Goal: Transaction & Acquisition: Purchase product/service

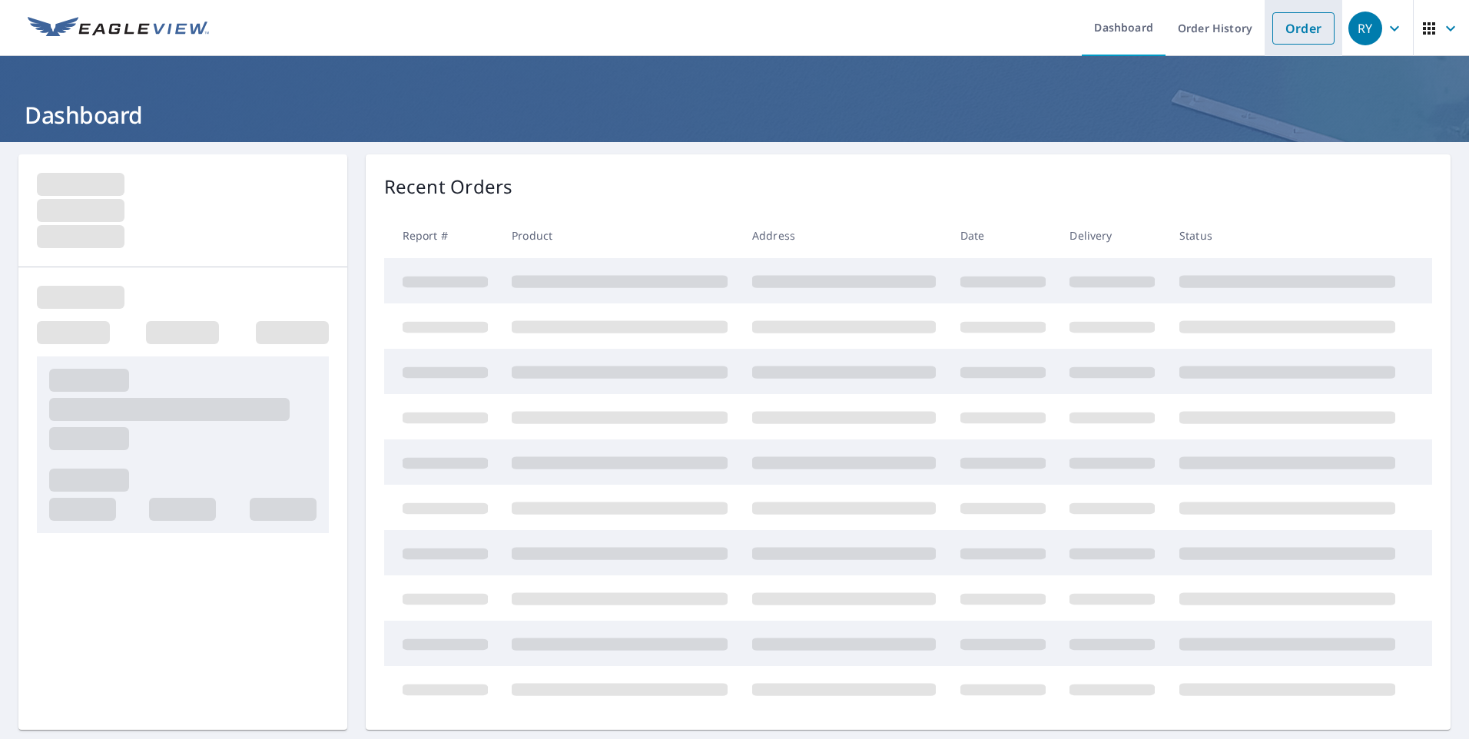
click at [1285, 33] on link "Order" at bounding box center [1303, 28] width 62 height 32
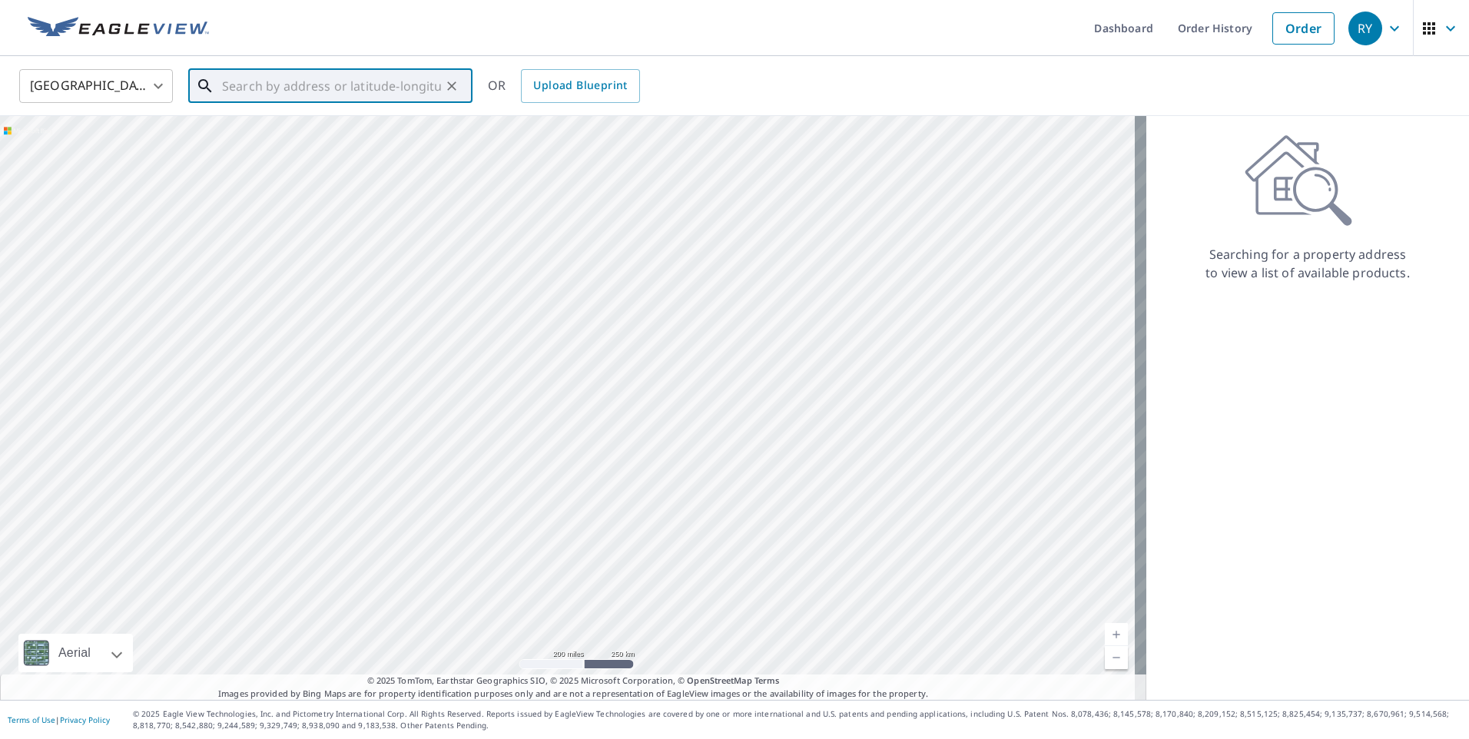
click at [290, 91] on input "text" at bounding box center [331, 86] width 219 height 43
click at [262, 141] on p "Butler, PA 16001" at bounding box center [339, 147] width 241 height 15
type input "[STREET_ADDRESS][PERSON_NAME]"
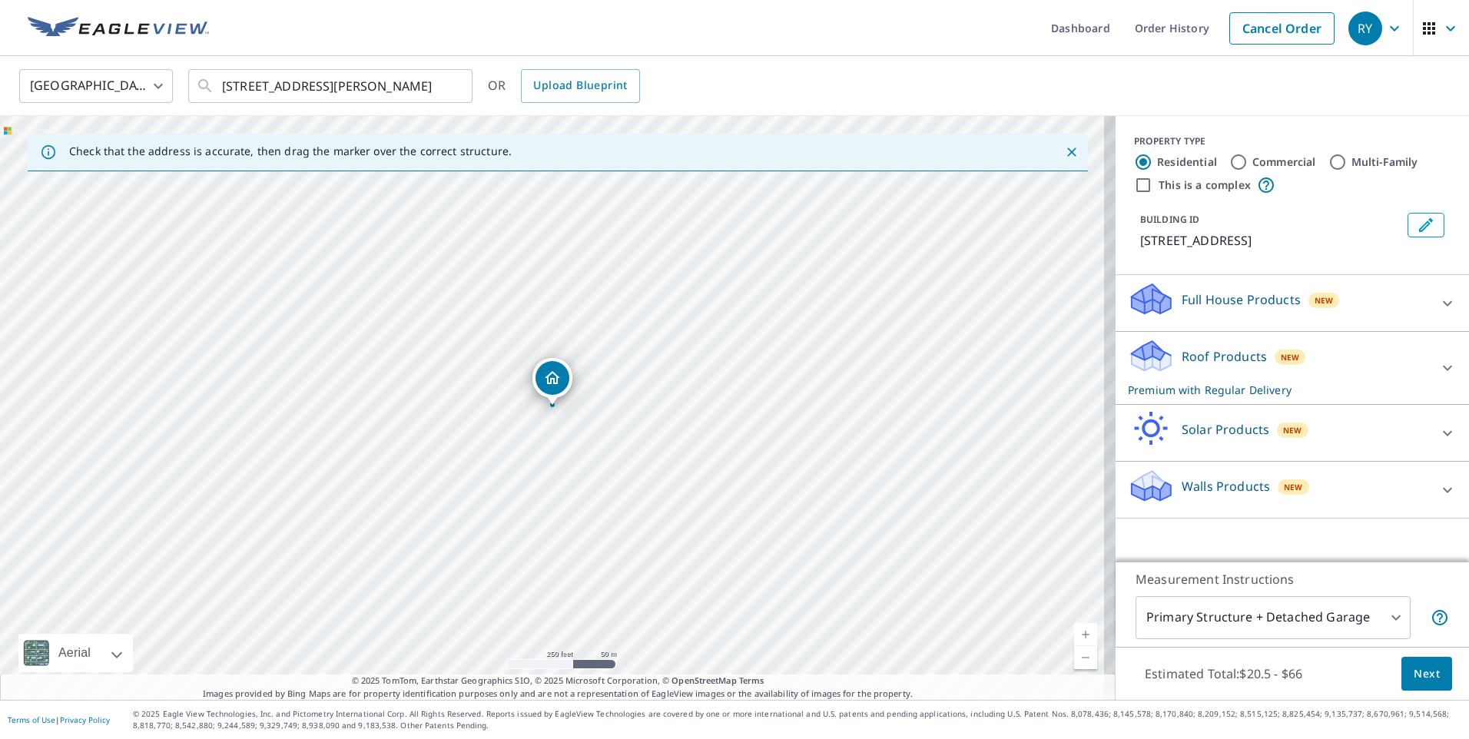
click at [1414, 665] on span "Next" at bounding box center [1427, 674] width 26 height 19
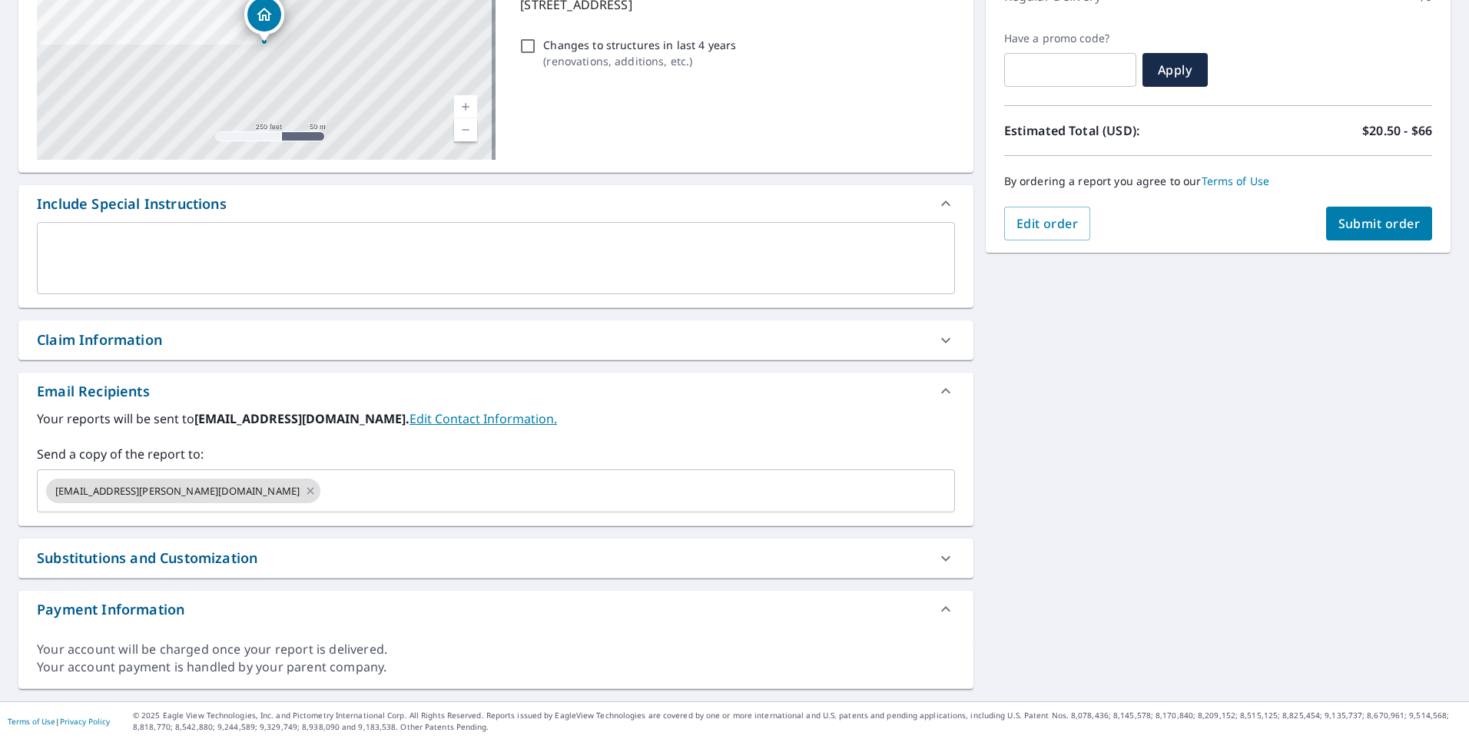
scroll to position [239, 0]
click at [304, 489] on icon at bounding box center [310, 489] width 12 height 17
checkbox input "true"
click at [83, 496] on input "text" at bounding box center [484, 489] width 881 height 29
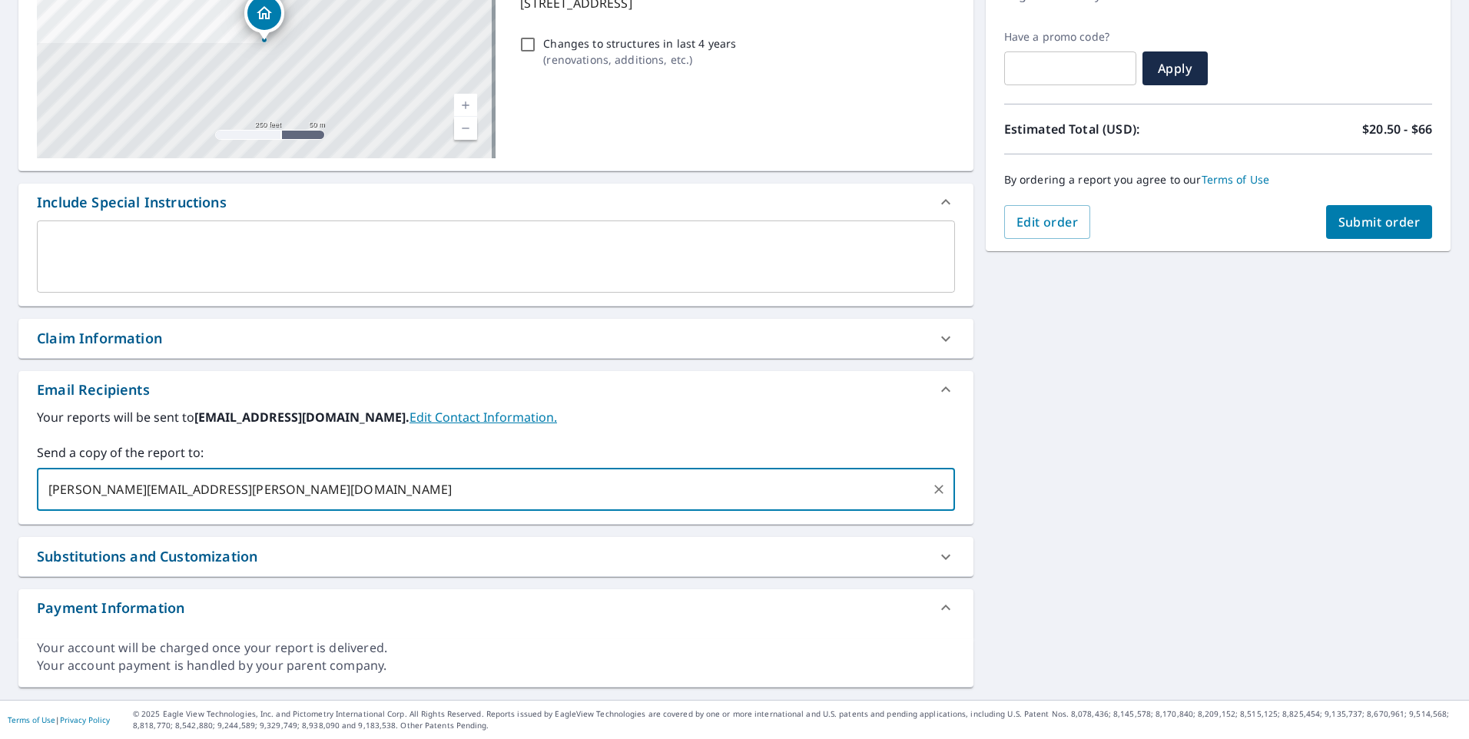
type input "[PERSON_NAME][EMAIL_ADDRESS][PERSON_NAME][DOMAIN_NAME]"
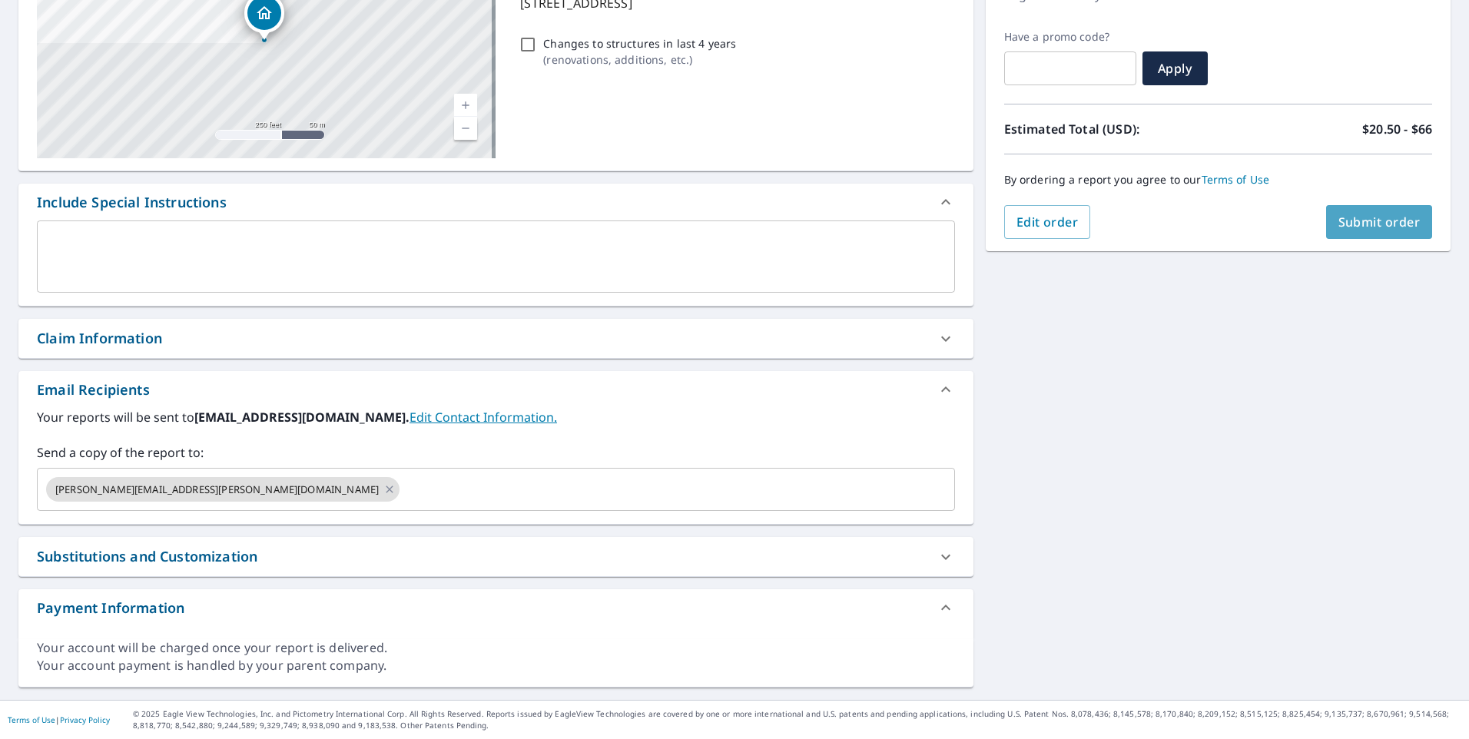
click at [1409, 231] on button "Submit order" at bounding box center [1379, 222] width 107 height 34
checkbox input "true"
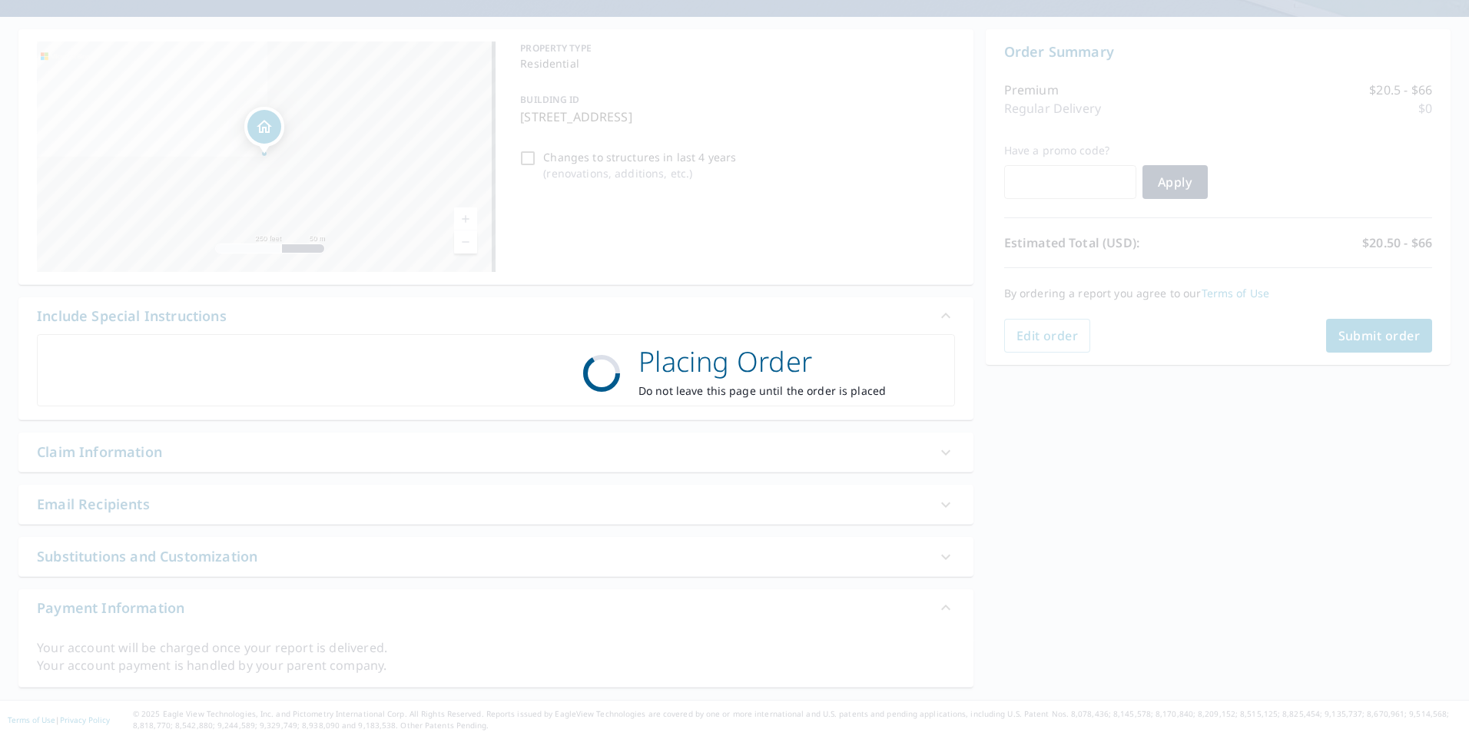
scroll to position [125, 0]
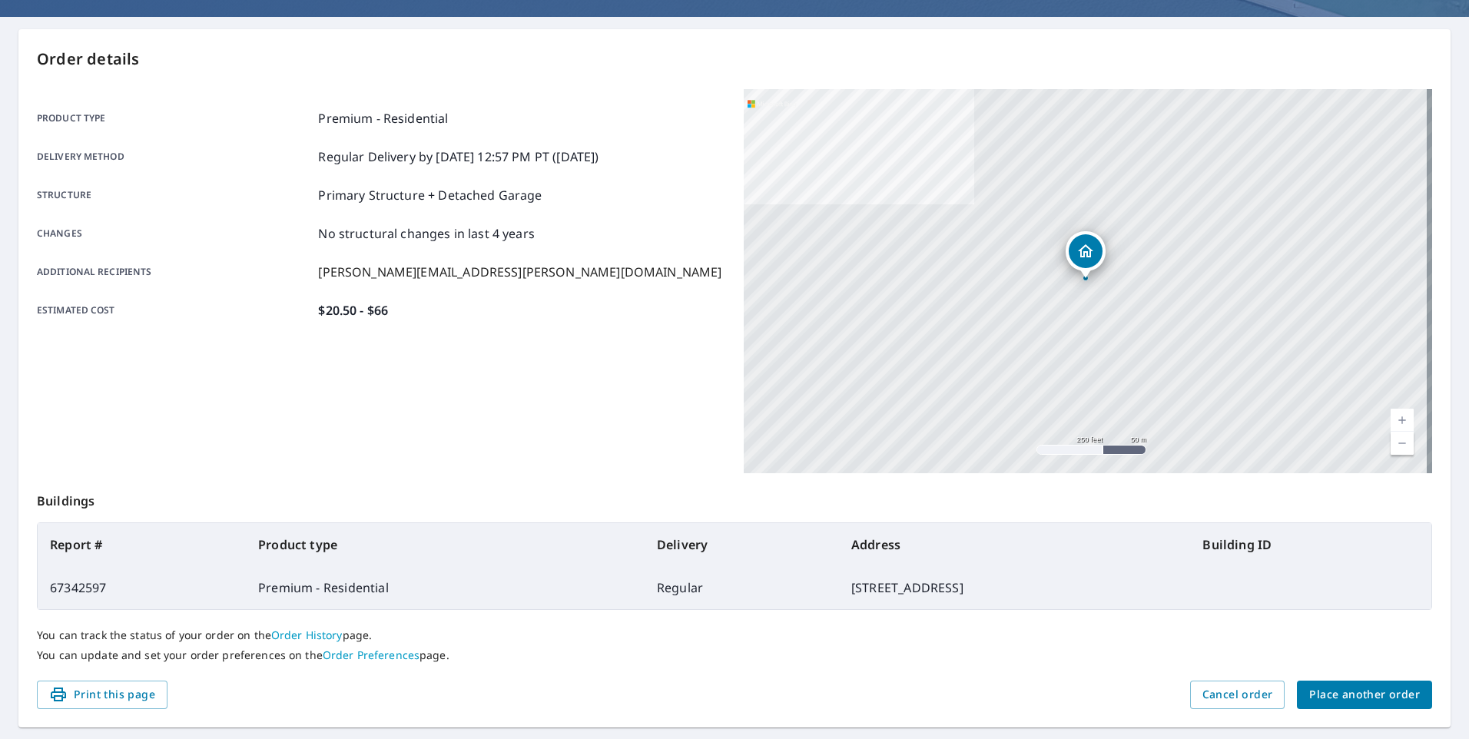
click at [1387, 688] on span "Place another order" at bounding box center [1364, 694] width 111 height 19
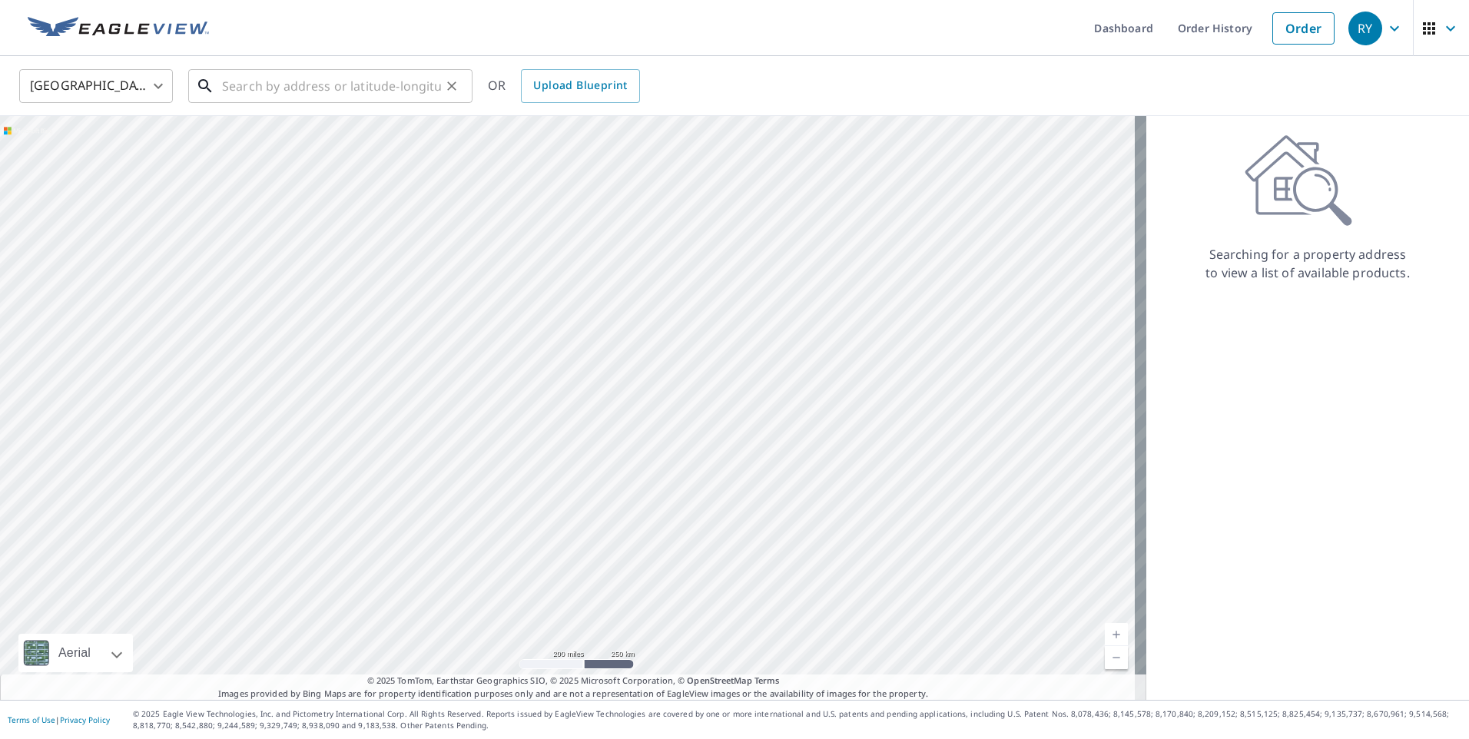
click at [233, 83] on input "text" at bounding box center [331, 86] width 219 height 43
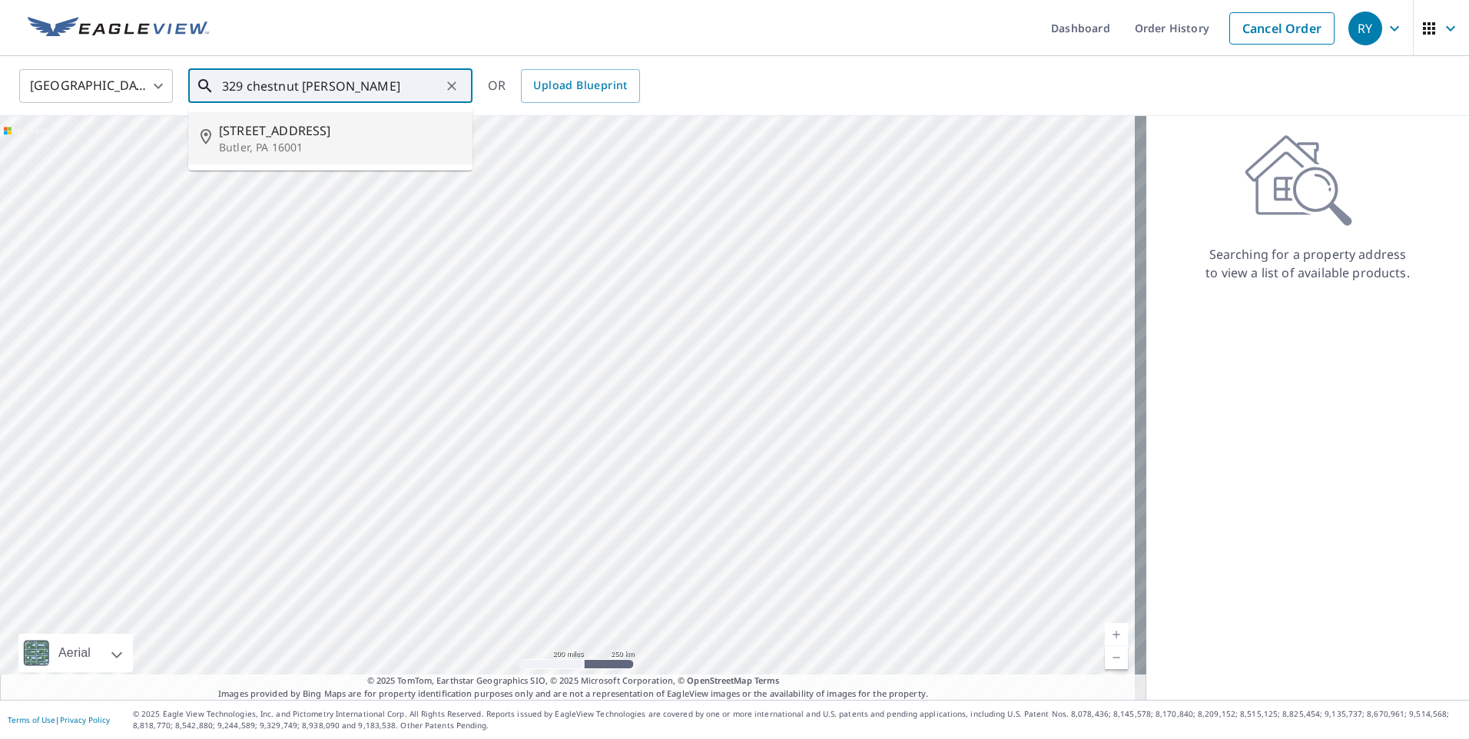
click at [250, 133] on span "[STREET_ADDRESS]" at bounding box center [339, 130] width 241 height 18
type input "[STREET_ADDRESS][PERSON_NAME]"
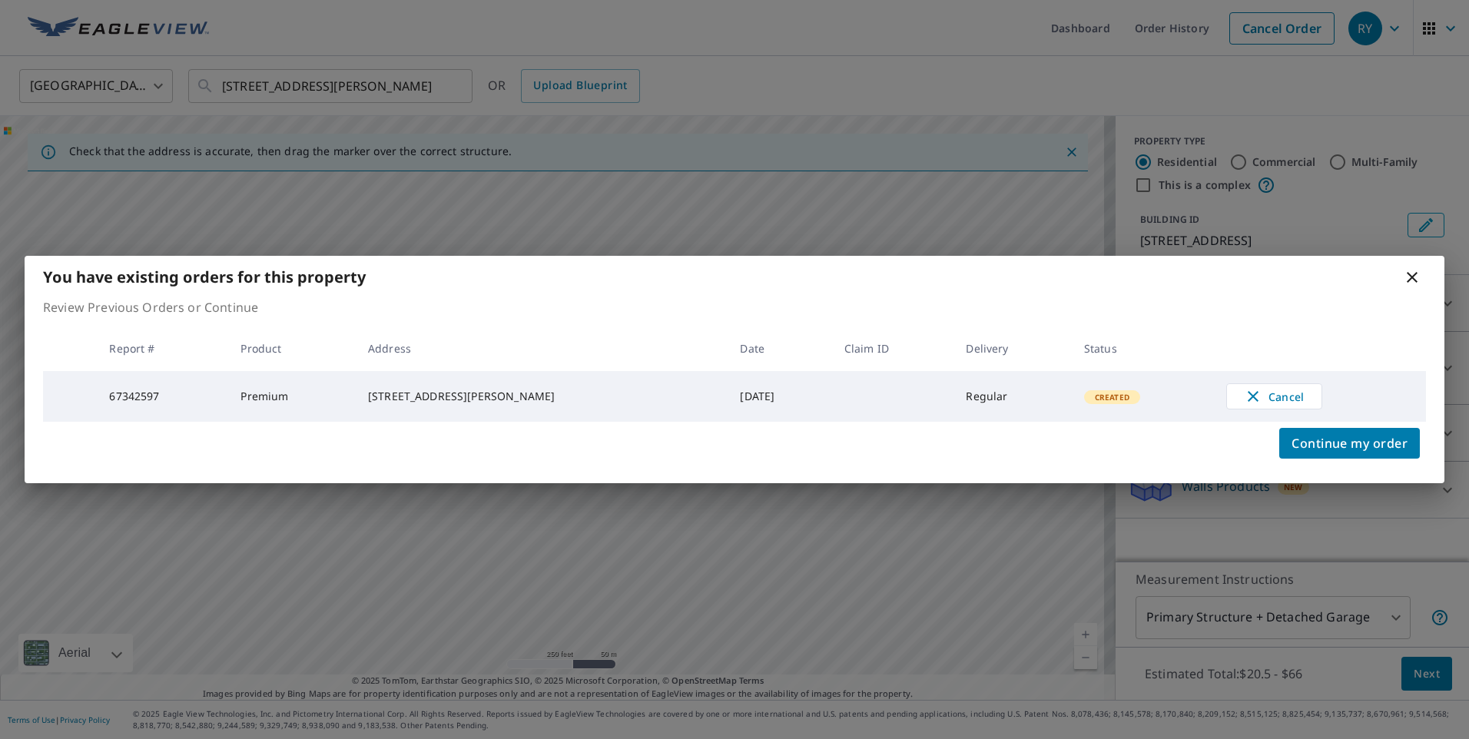
click at [1409, 277] on icon at bounding box center [1412, 277] width 11 height 11
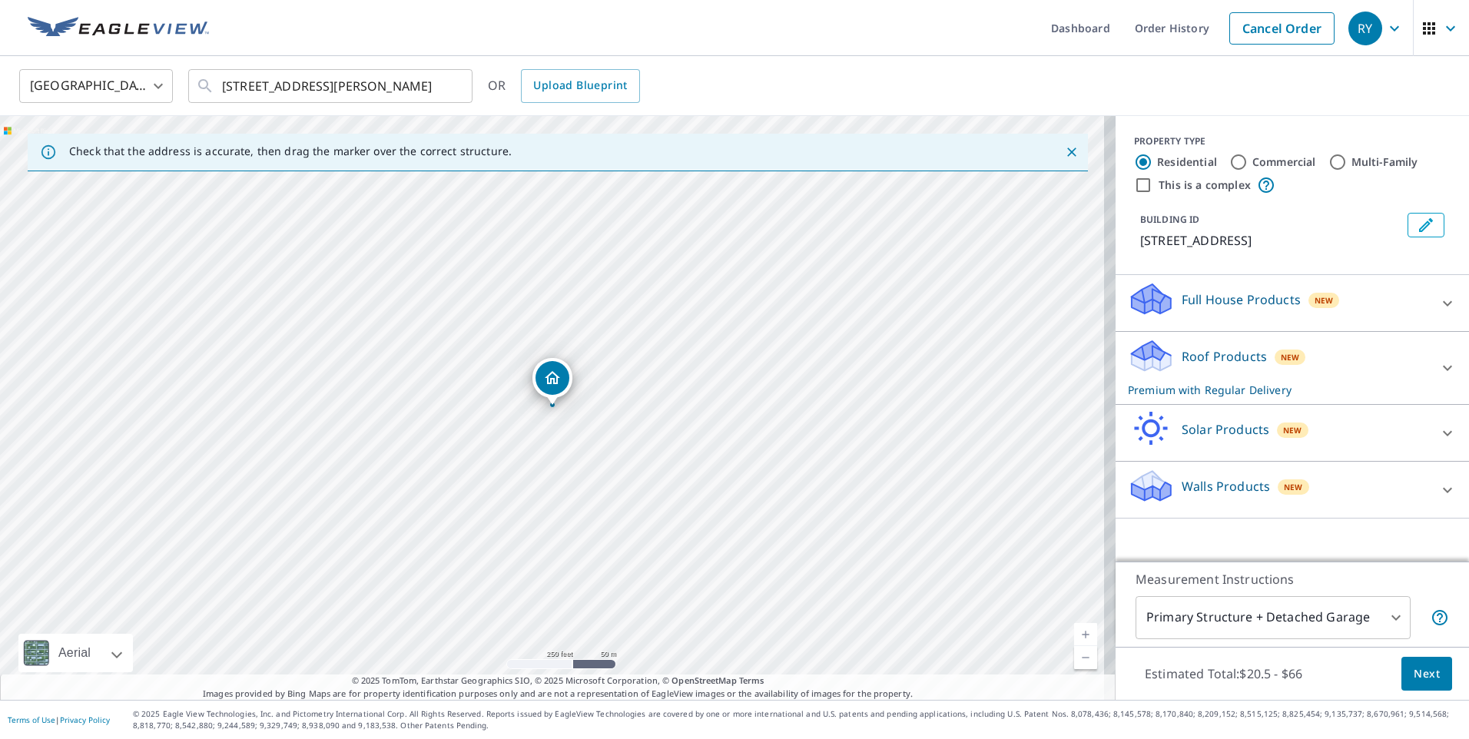
click at [1438, 493] on icon at bounding box center [1447, 490] width 18 height 18
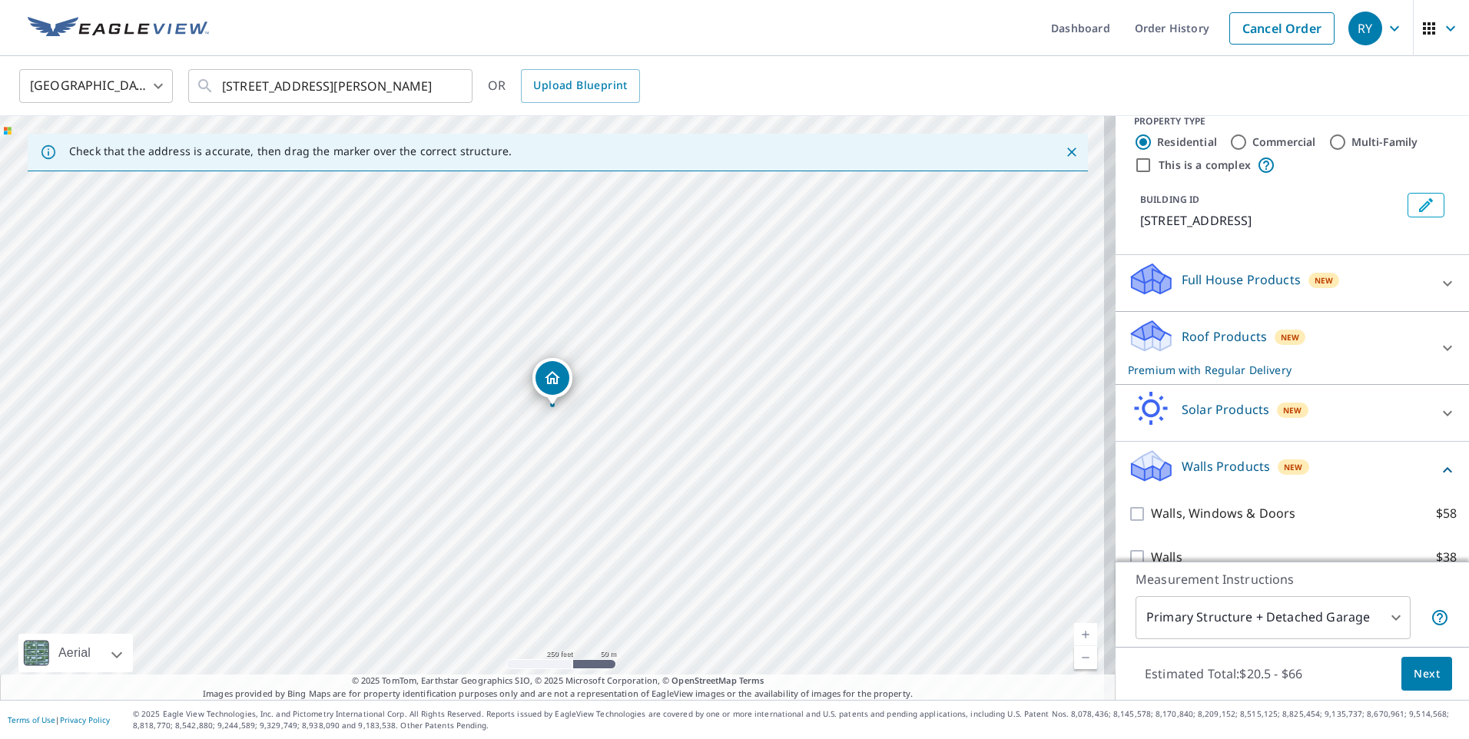
scroll to position [31, 0]
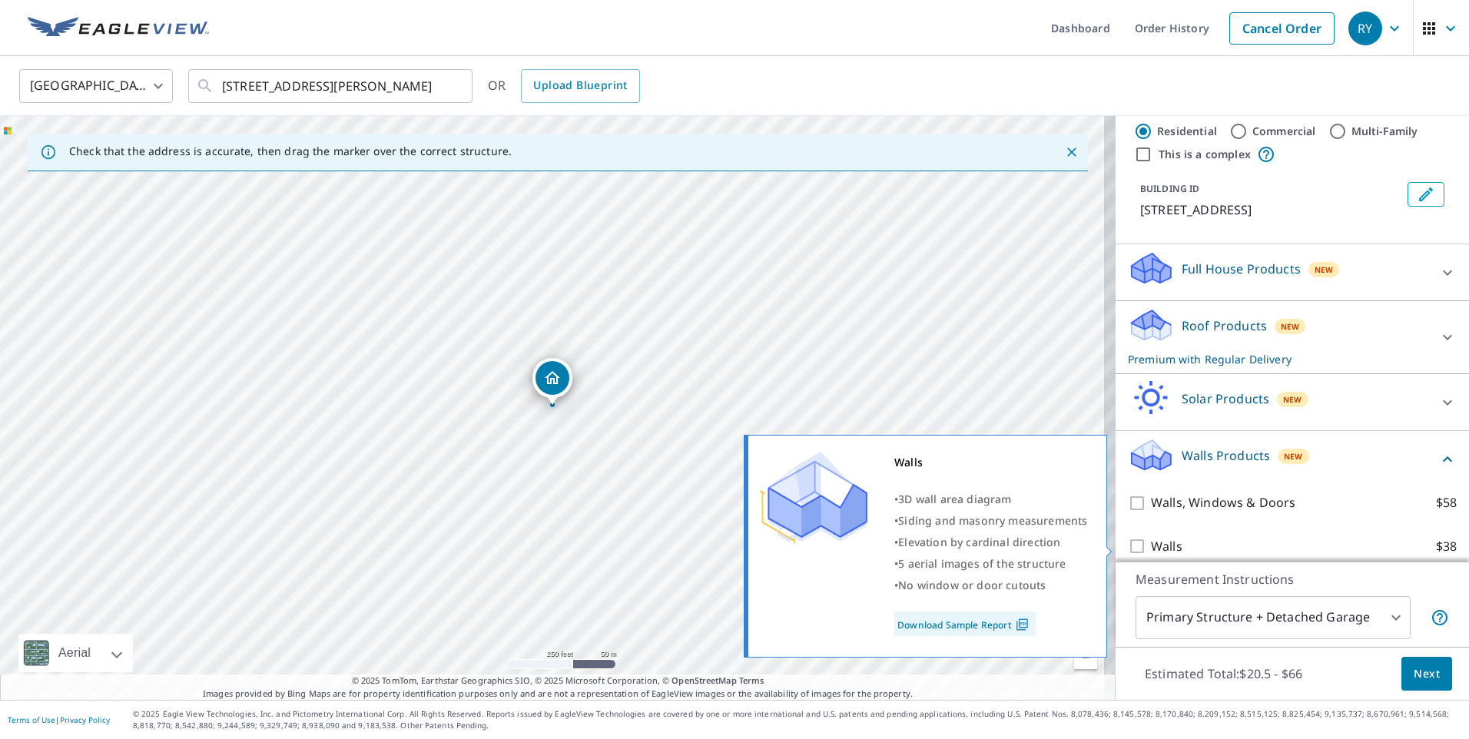
click at [1128, 545] on input "Walls $38" at bounding box center [1139, 546] width 23 height 18
checkbox input "true"
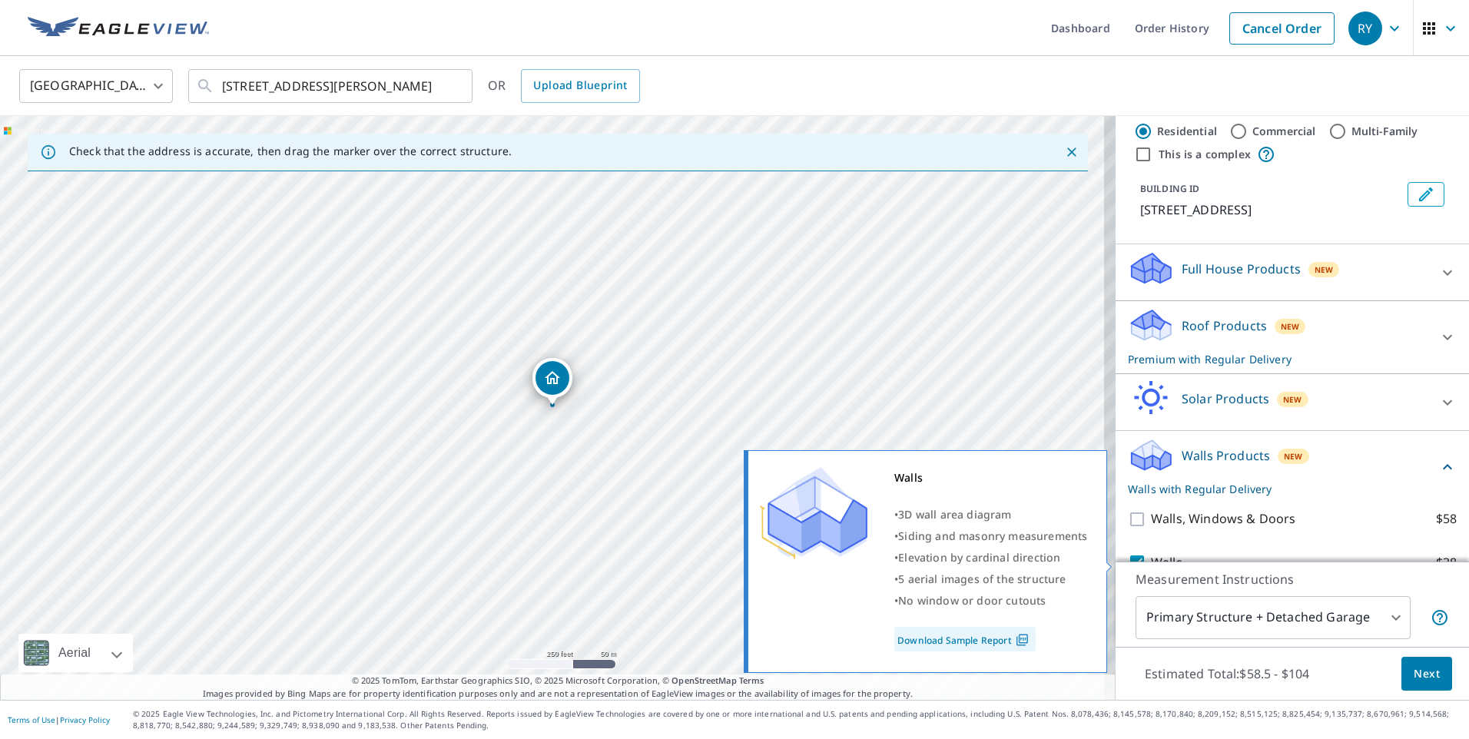
scroll to position [94, 0]
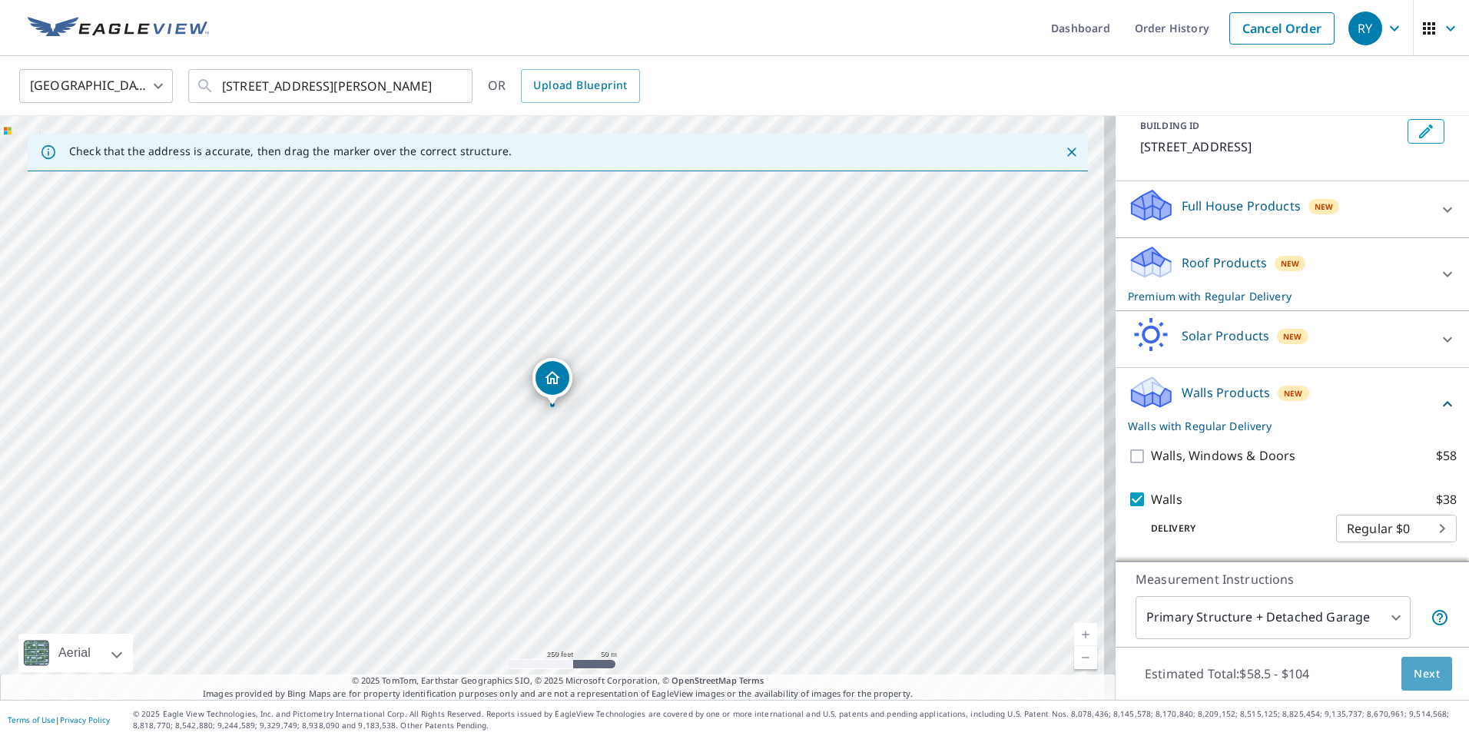
click at [1414, 673] on span "Next" at bounding box center [1427, 674] width 26 height 19
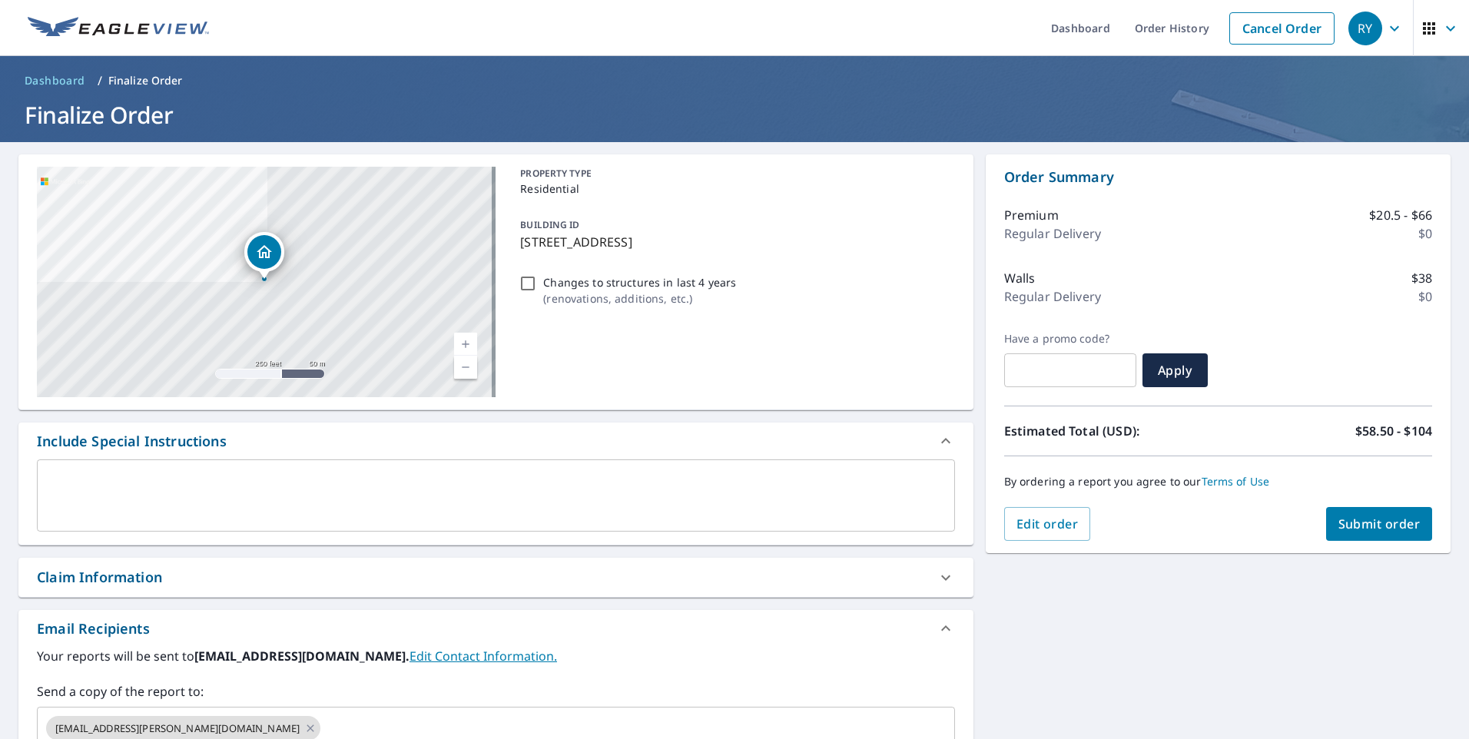
click at [131, 482] on textarea at bounding box center [496, 496] width 897 height 44
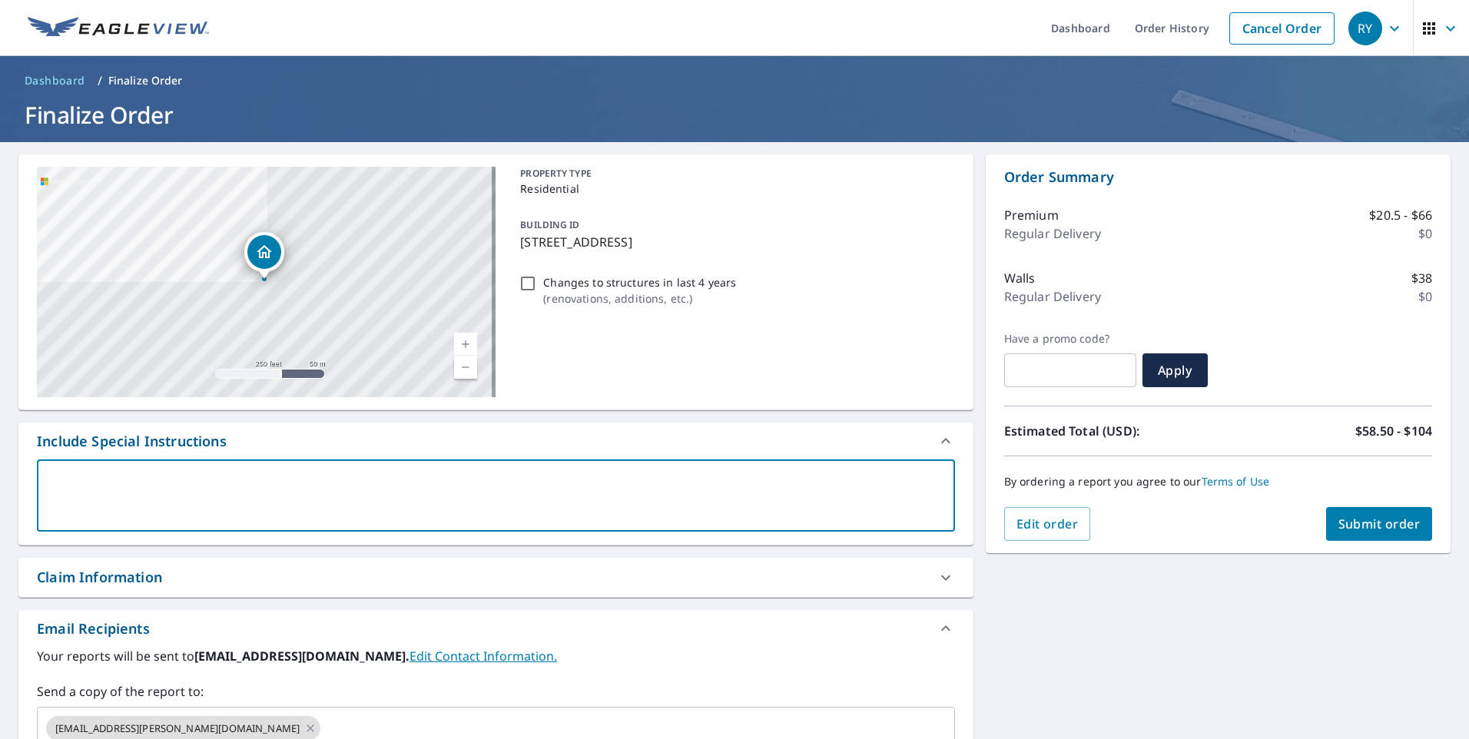
type textarea "W"
type textarea "x"
checkbox input "true"
type textarea "Wa"
type textarea "x"
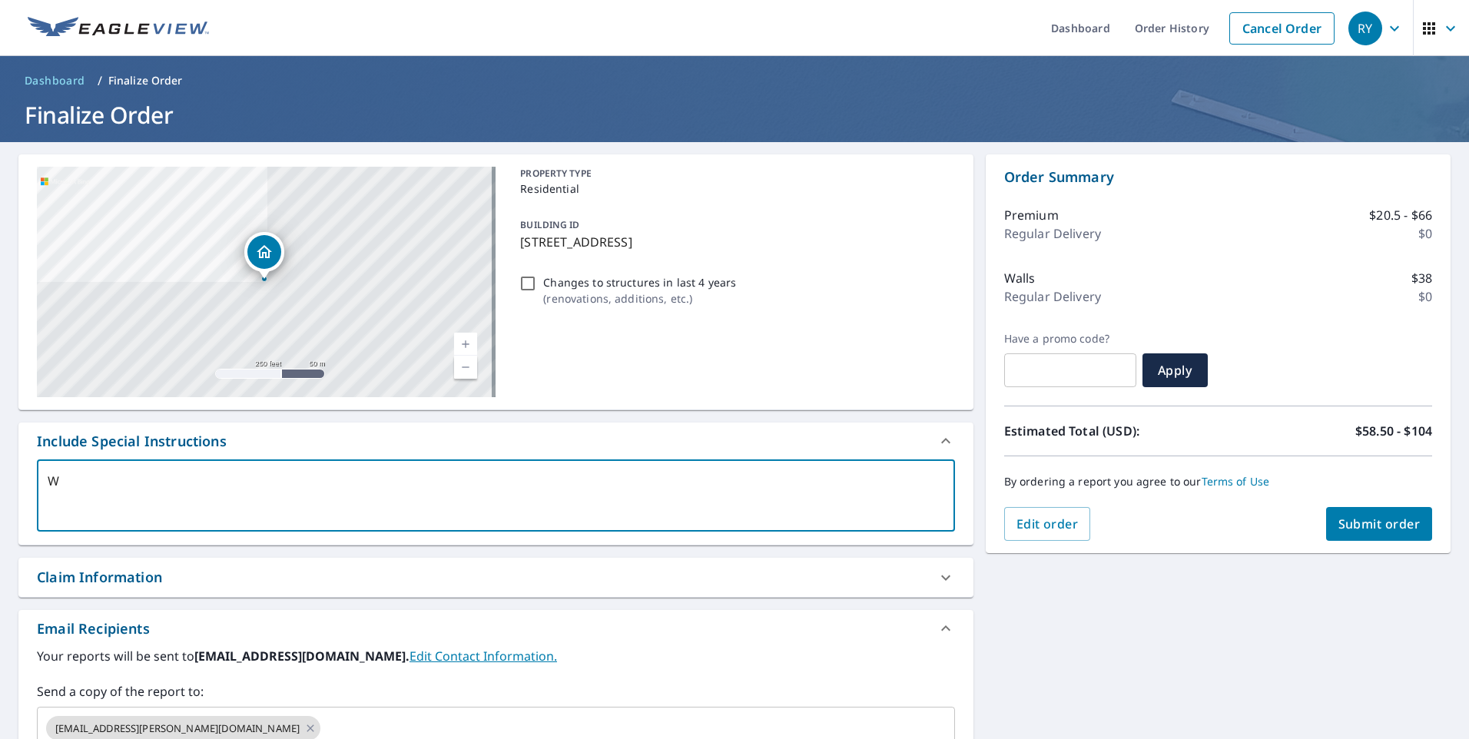
checkbox input "true"
type textarea "Wal"
type textarea "x"
checkbox input "true"
type textarea "Wall"
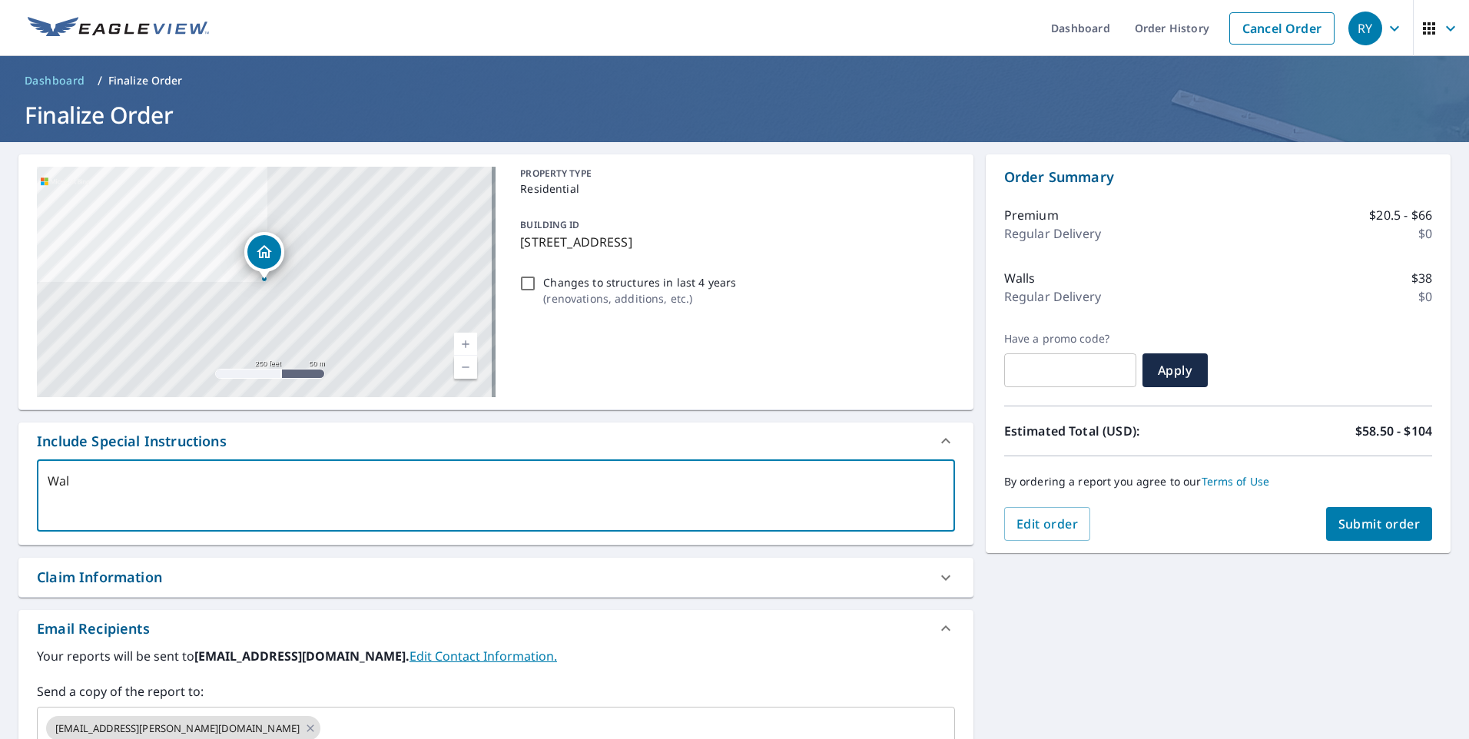
type textarea "x"
checkbox input "true"
type textarea "Wall"
type textarea "x"
checkbox input "true"
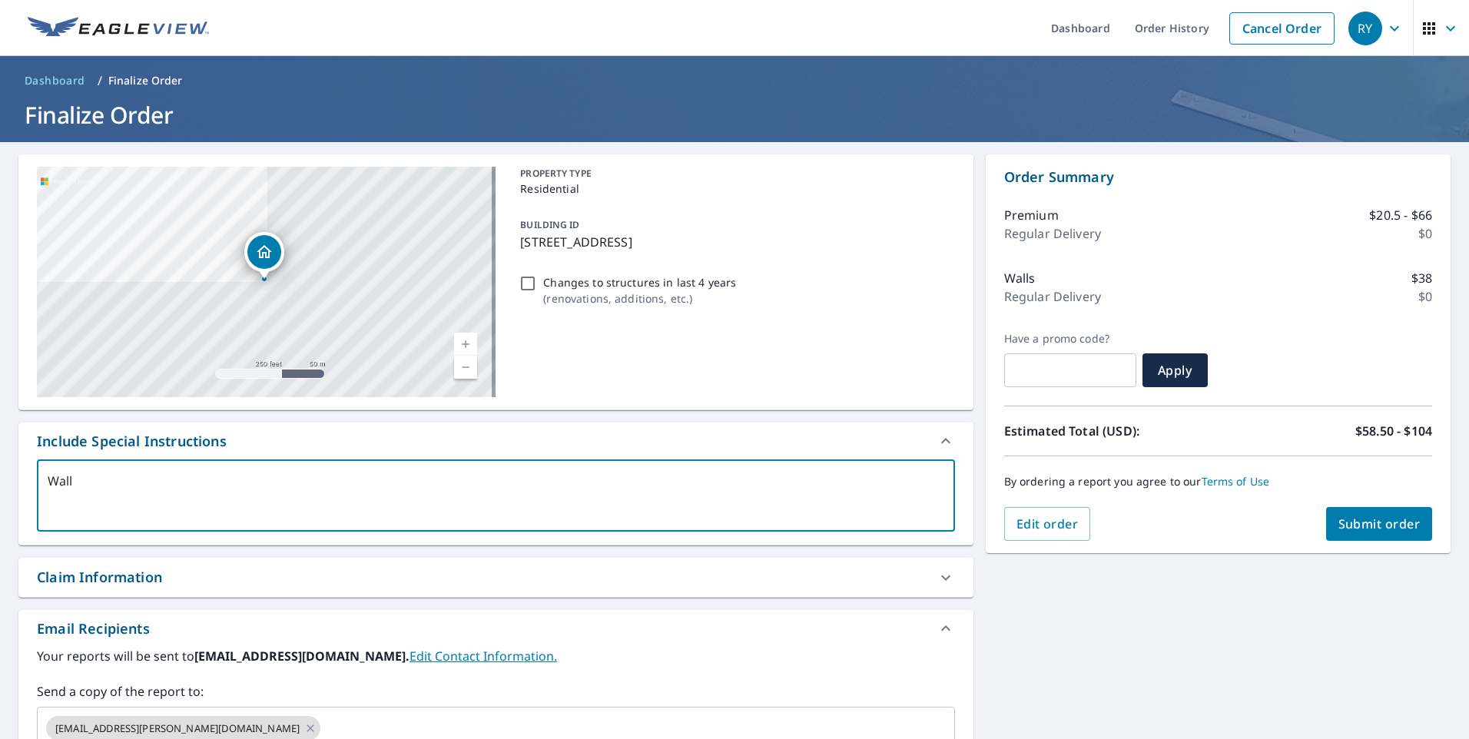
type textarea "Wall R"
type textarea "x"
checkbox input "true"
type textarea "Wall Re"
type textarea "x"
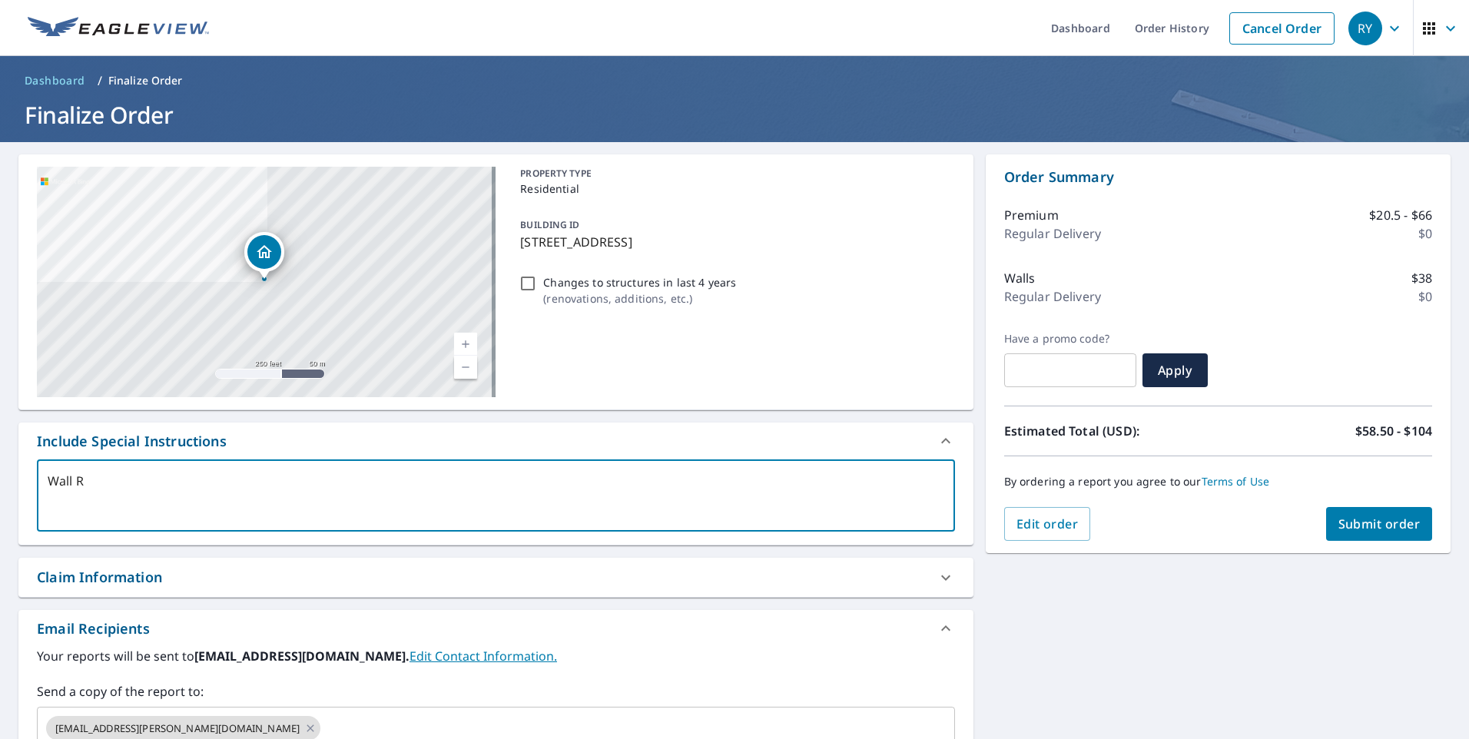
checkbox input "true"
type textarea "Wall Rep"
type textarea "x"
checkbox input "true"
type textarea "Wall Repo"
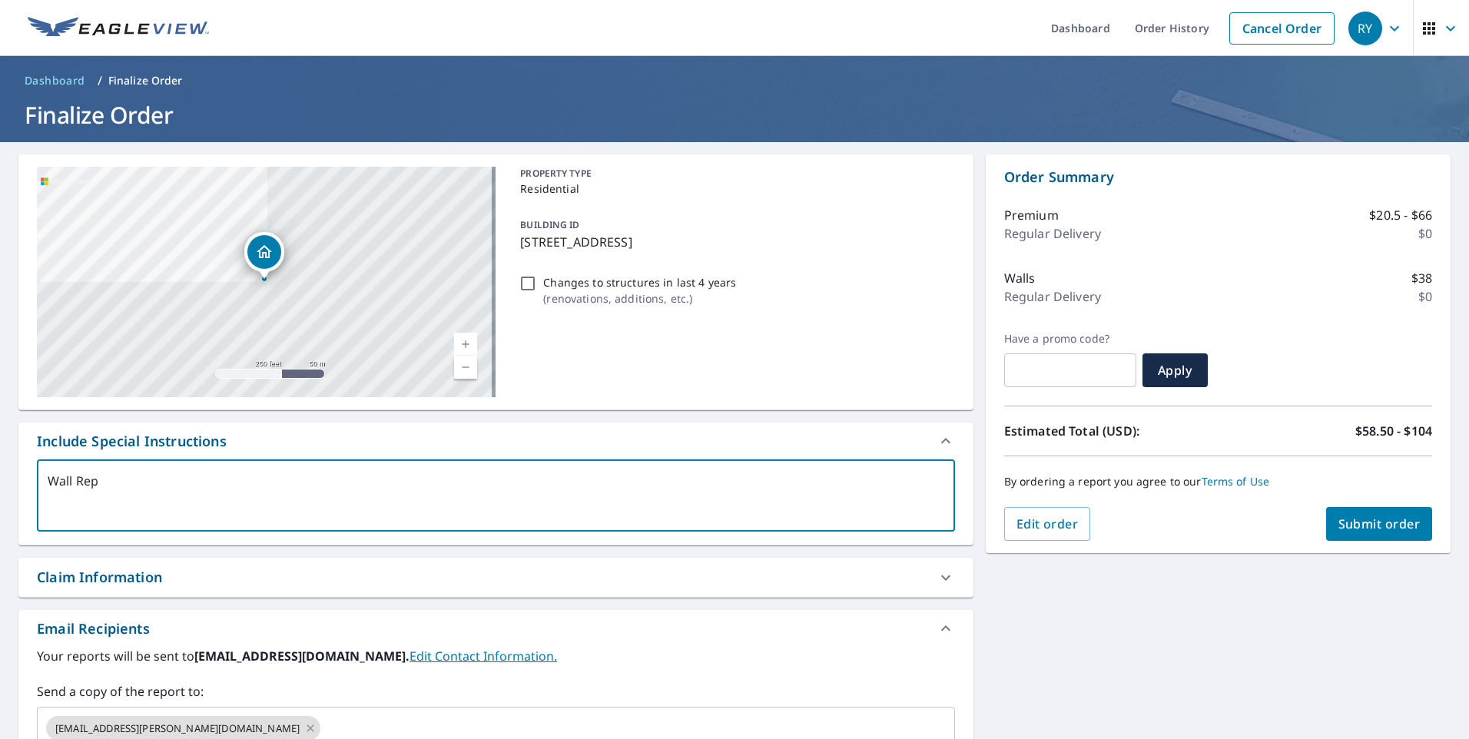
type textarea "x"
checkbox input "true"
type textarea "Wall Repor"
type textarea "x"
checkbox input "true"
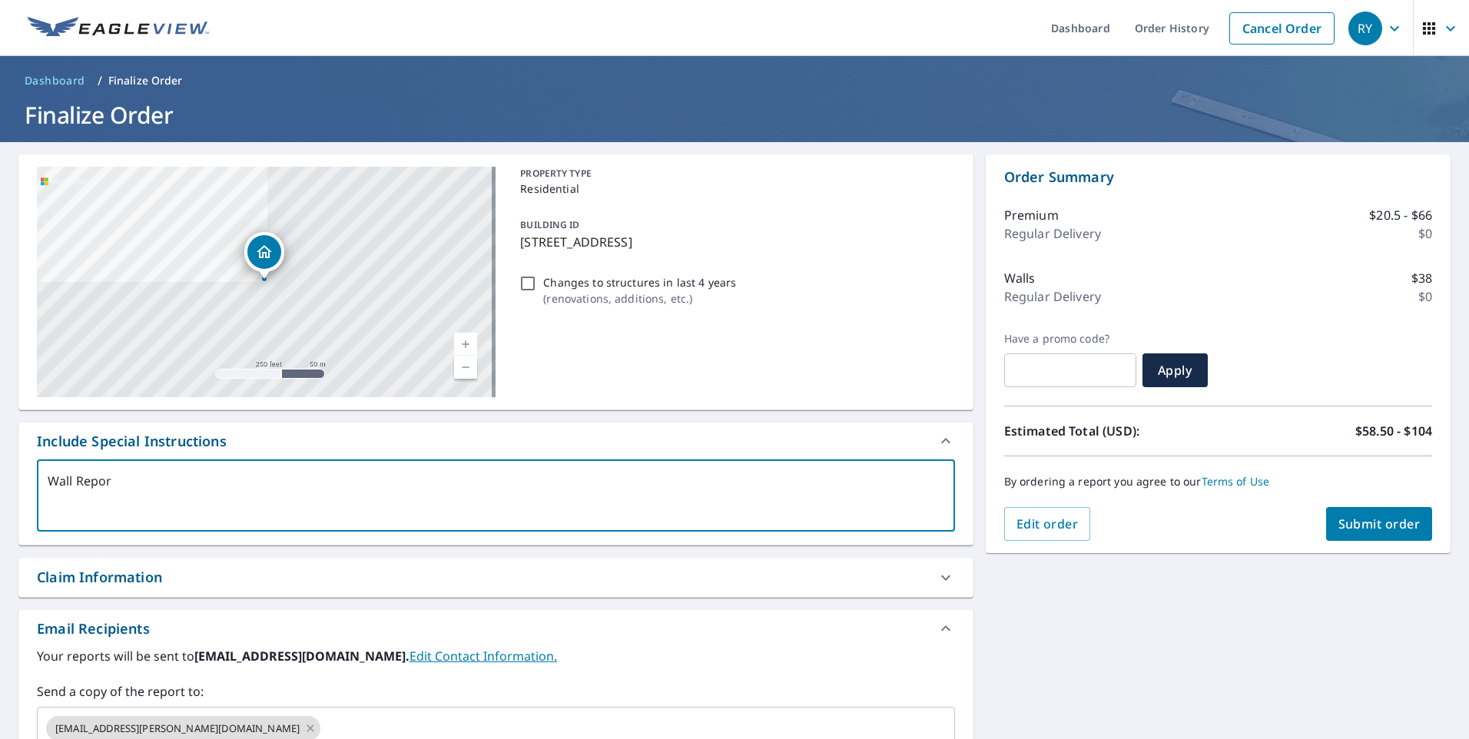
type textarea "Wall Report"
type textarea "x"
checkbox input "true"
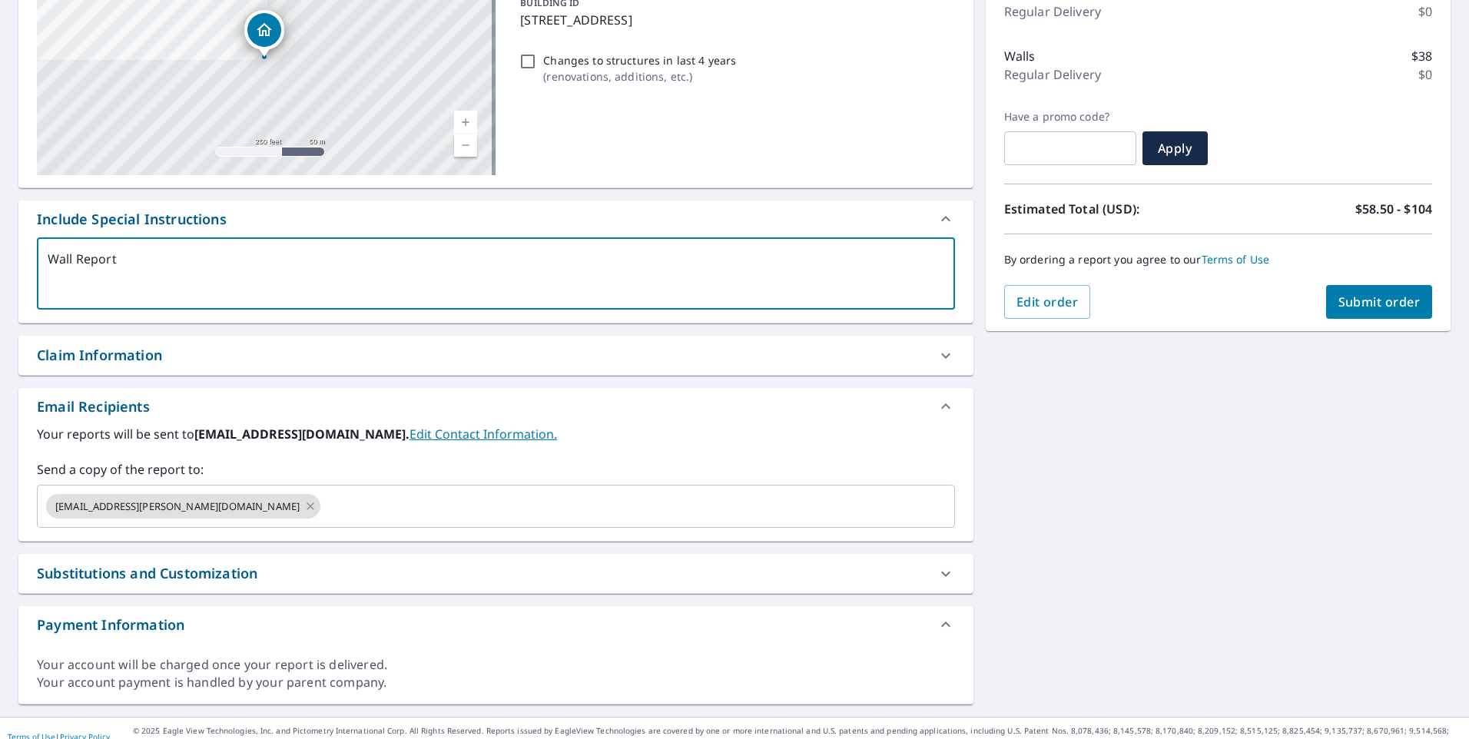
scroll to position [230, 0]
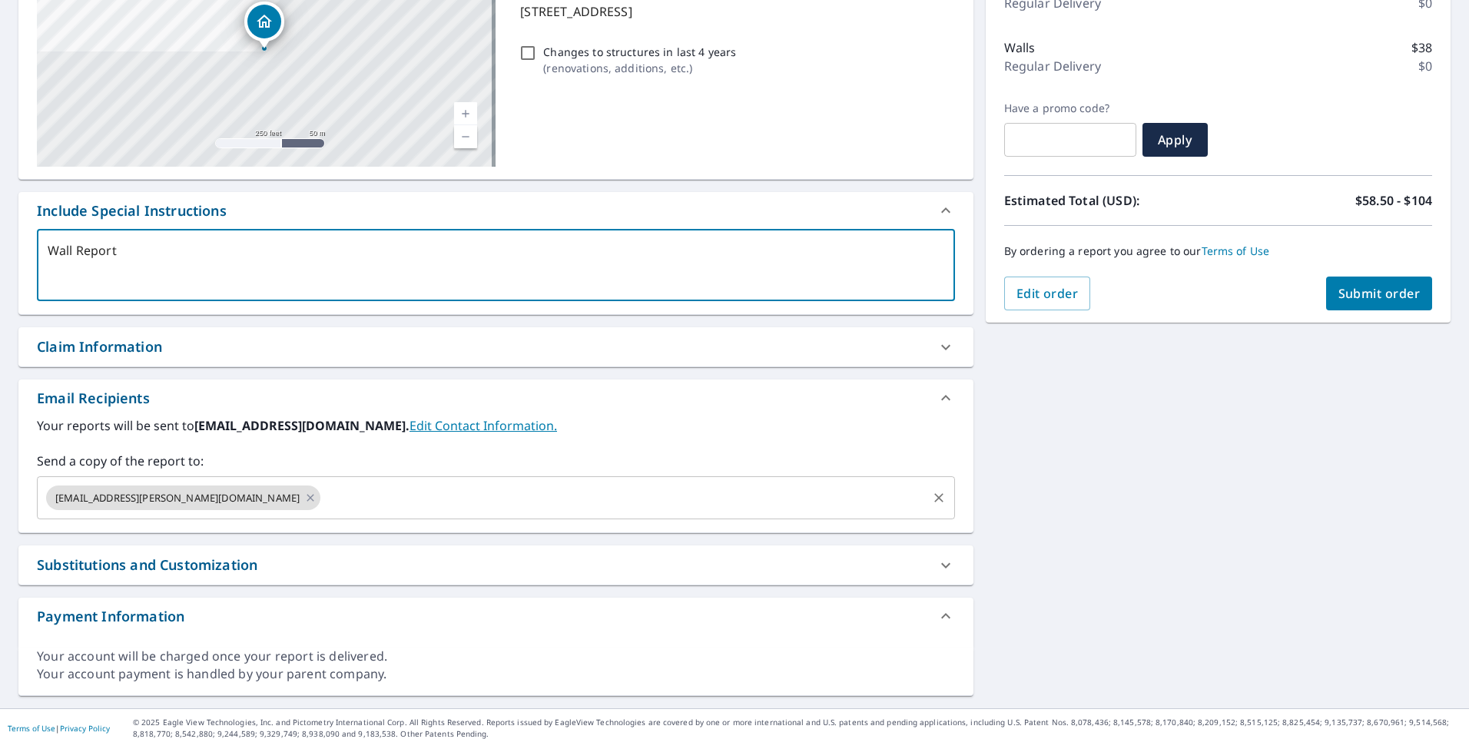
click at [304, 503] on icon at bounding box center [310, 497] width 12 height 17
type textarea "x"
checkbox input "true"
type textarea "Wall Report"
type textarea "x"
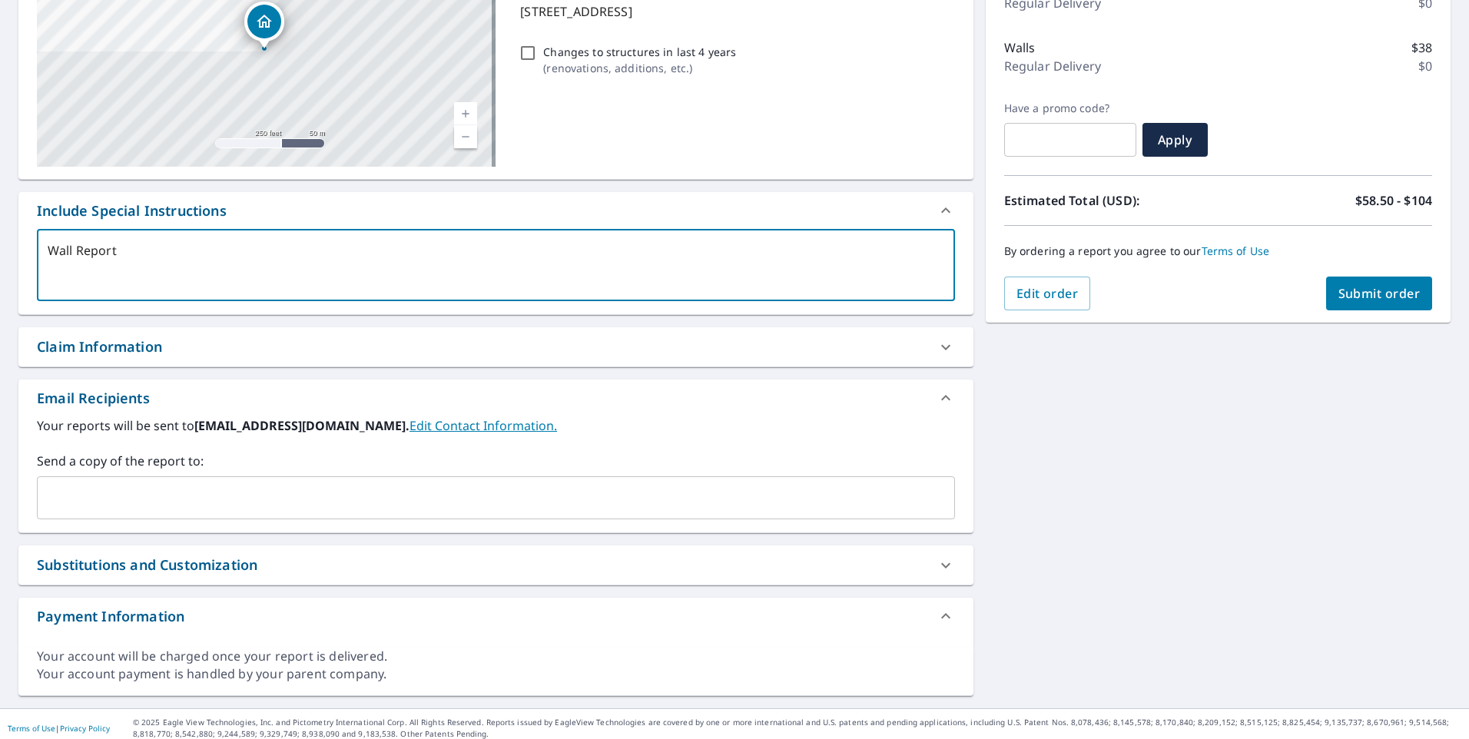
click at [102, 502] on input "text" at bounding box center [484, 497] width 881 height 29
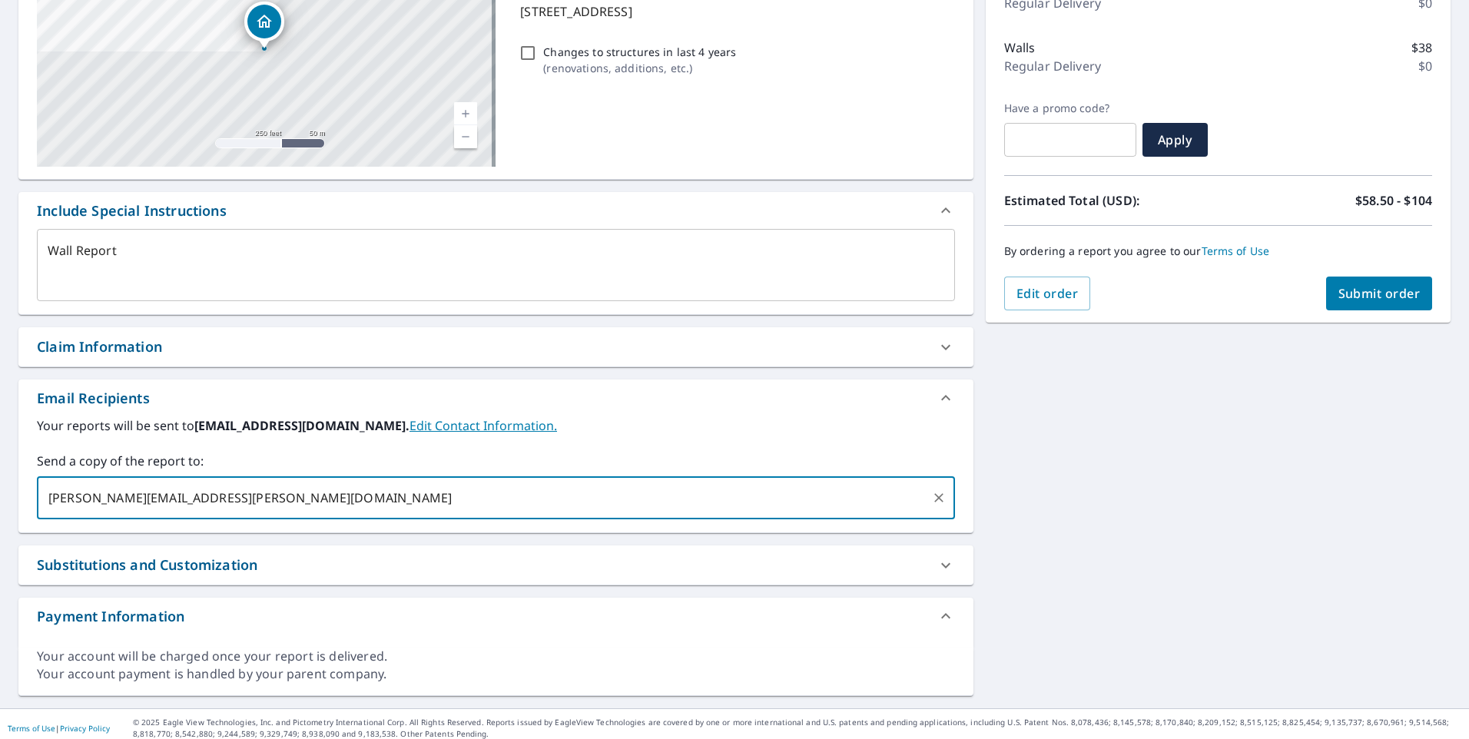
type input "[PERSON_NAME][EMAIL_ADDRESS][PERSON_NAME][DOMAIN_NAME]"
type textarea "x"
checkbox input "true"
click at [1404, 301] on span "Submit order" at bounding box center [1379, 293] width 82 height 17
type textarea "x"
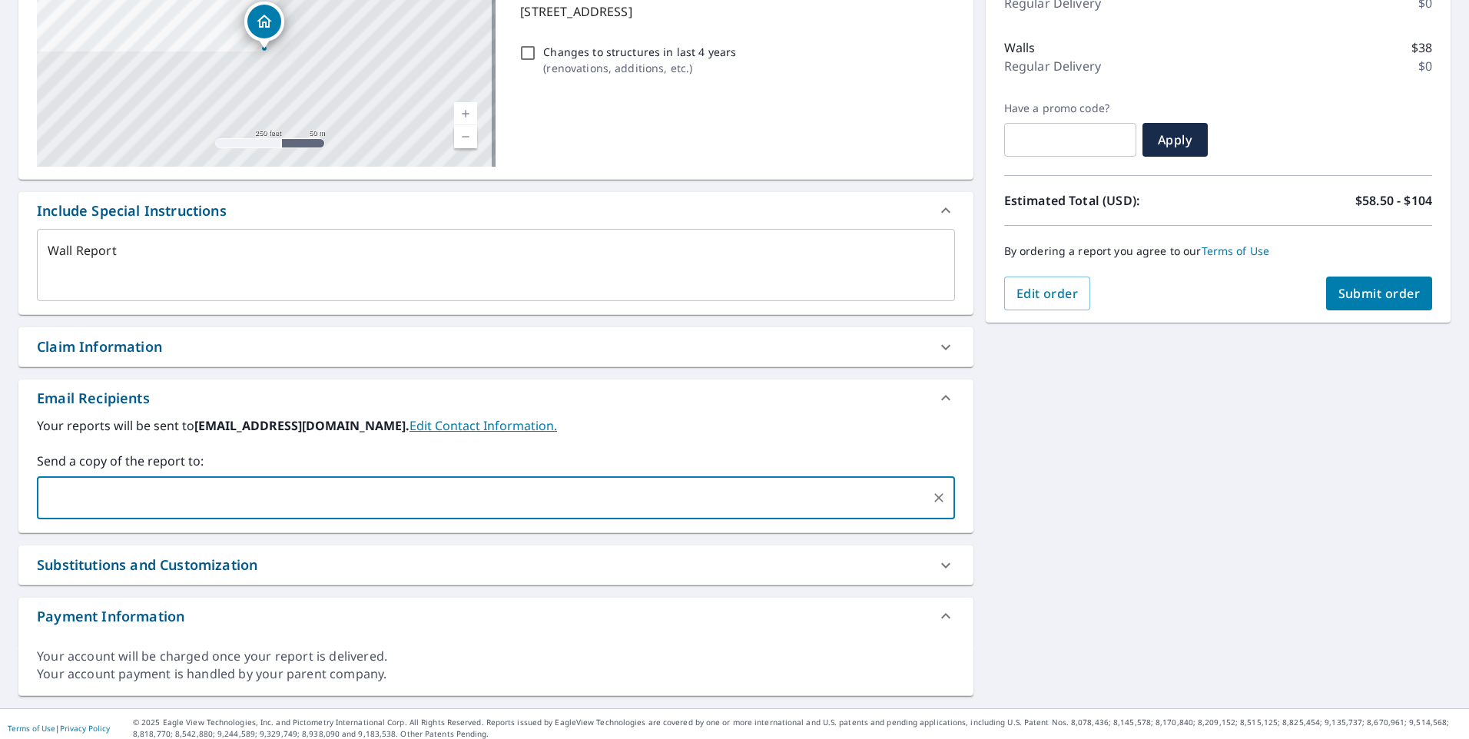
checkbox input "true"
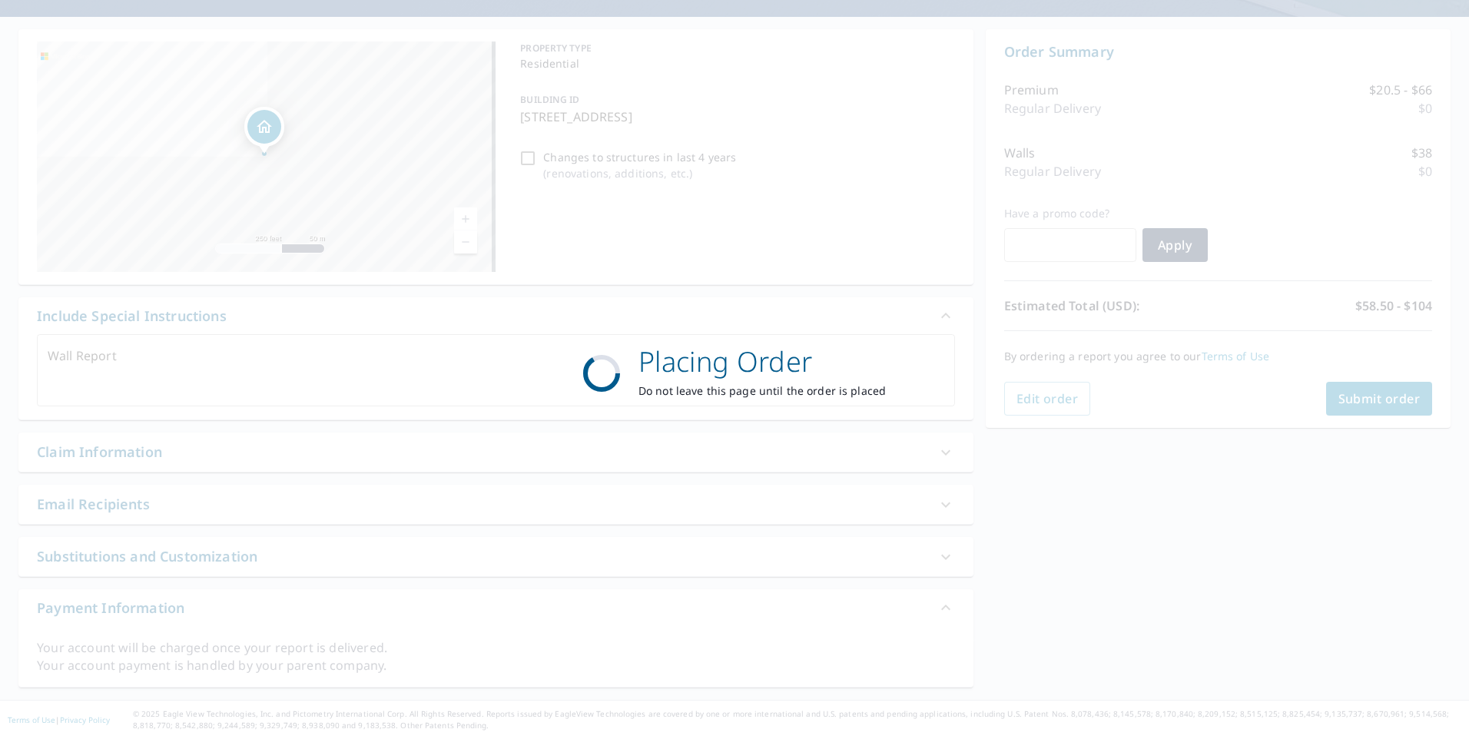
scroll to position [125, 0]
